Goal: Task Accomplishment & Management: Complete application form

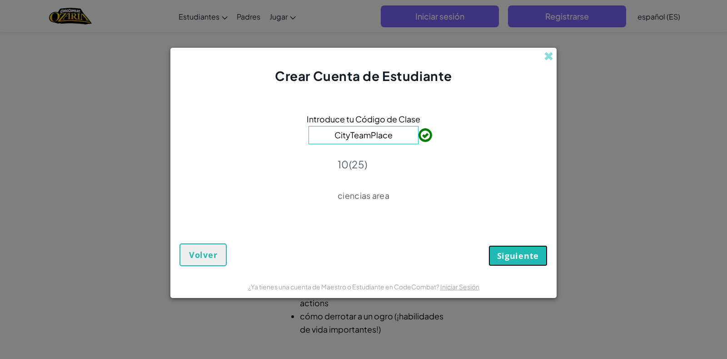
click at [526, 254] on span "Siguiente" at bounding box center [518, 255] width 42 height 11
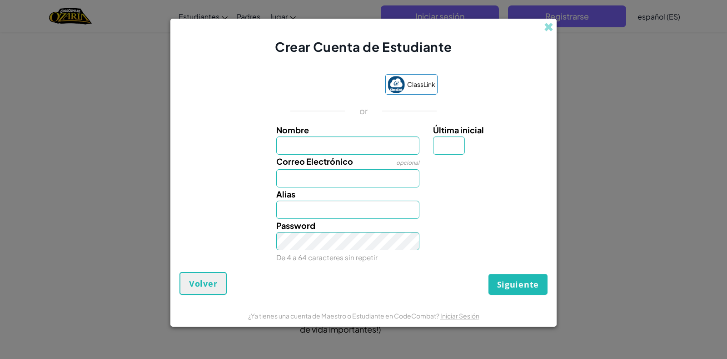
click at [381, 146] on input "Nombre" at bounding box center [348, 145] width 144 height 18
type input "[PERSON_NAME]"
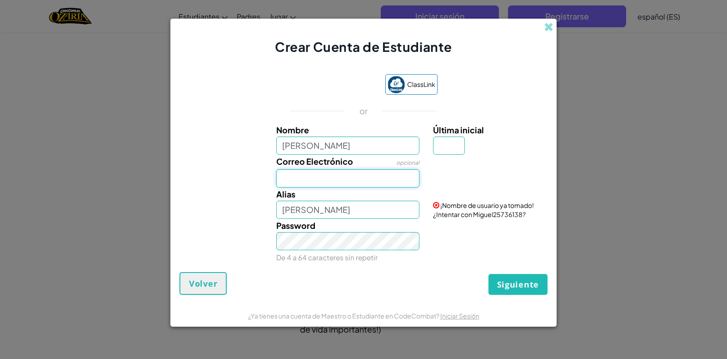
click at [322, 180] on input "Correo Electrónico" at bounding box center [348, 178] width 144 height 18
type input "[EMAIL_ADDRESS][DOMAIN_NAME]"
drag, startPoint x: 338, startPoint y: 214, endPoint x: 261, endPoint y: 216, distance: 76.8
click at [261, 216] on div "[PERSON_NAME] ¡Nombre de usuario ya tomado! ¿Intentar con Miguel25736138?" at bounding box center [363, 202] width 377 height 31
click at [466, 183] on link "Iniciar Sesión" at bounding box center [466, 181] width 39 height 8
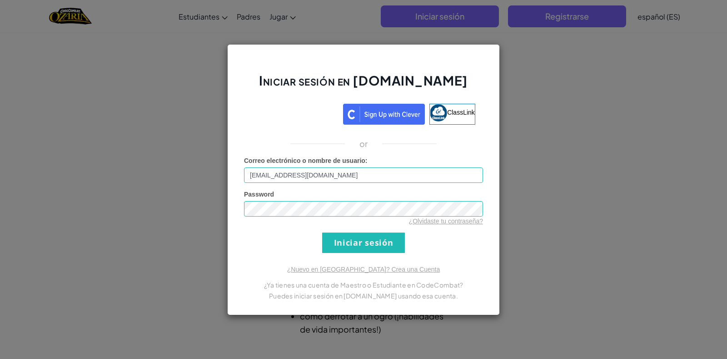
click at [355, 231] on form "Correo electrónico o nombre de usuario : [EMAIL_ADDRESS][DOMAIN_NAME] Password …" at bounding box center [363, 204] width 239 height 97
click at [351, 240] on input "Iniciar sesión" at bounding box center [363, 242] width 83 height 20
